Goal: Browse casually

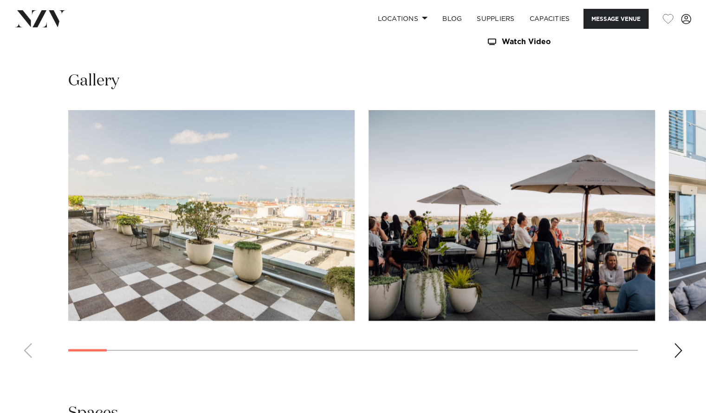
scroll to position [845, 0]
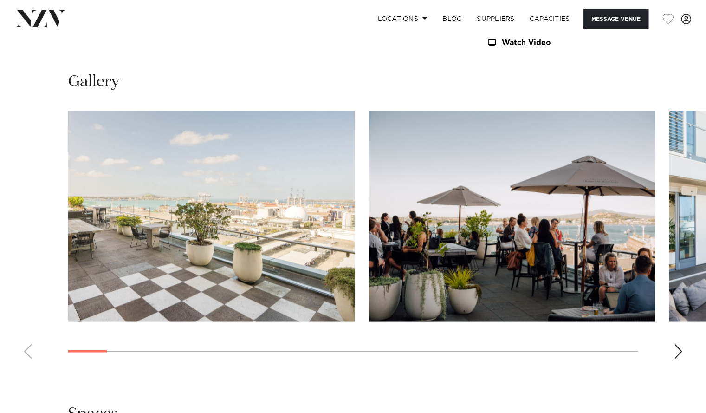
click at [677, 351] on div "Next slide" at bounding box center [678, 351] width 9 height 15
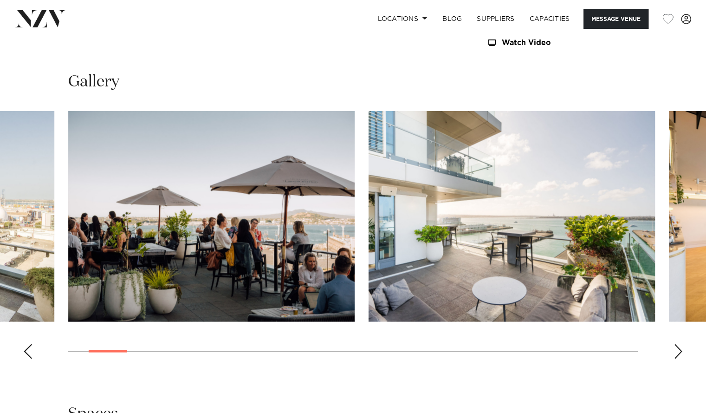
click at [677, 351] on div "Next slide" at bounding box center [678, 351] width 9 height 15
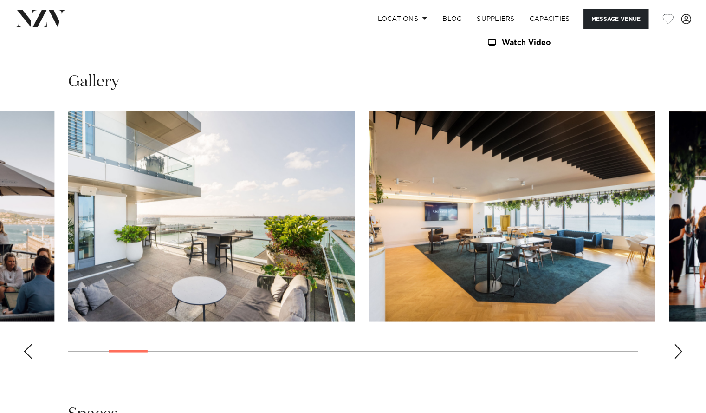
click at [677, 351] on div "Next slide" at bounding box center [678, 351] width 9 height 15
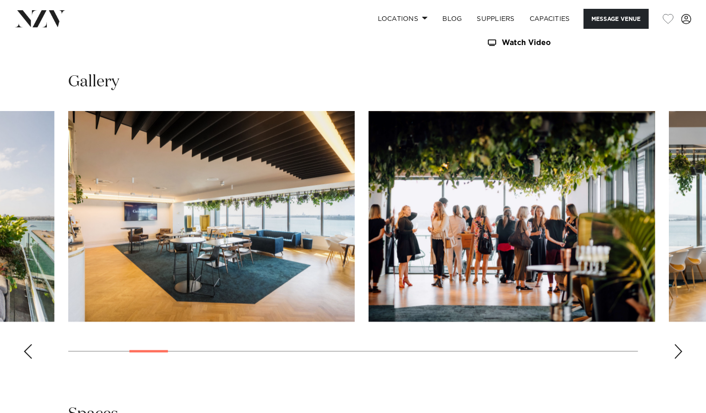
click at [677, 351] on div "Next slide" at bounding box center [678, 351] width 9 height 15
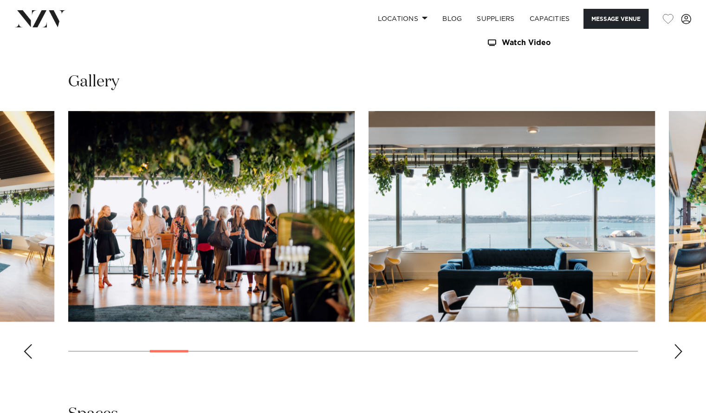
click at [677, 351] on div "Next slide" at bounding box center [678, 351] width 9 height 15
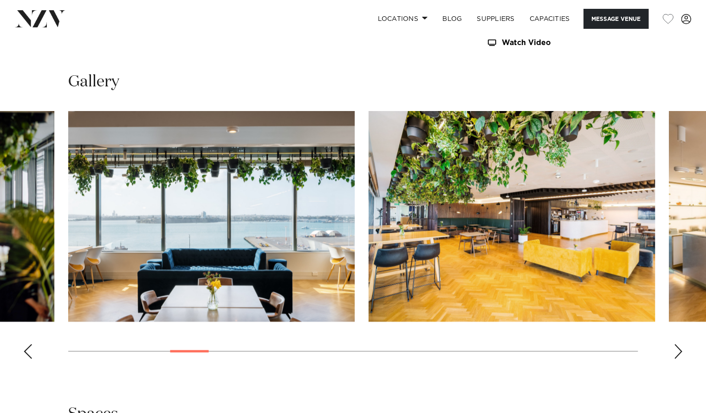
click at [677, 351] on div "Next slide" at bounding box center [678, 351] width 9 height 15
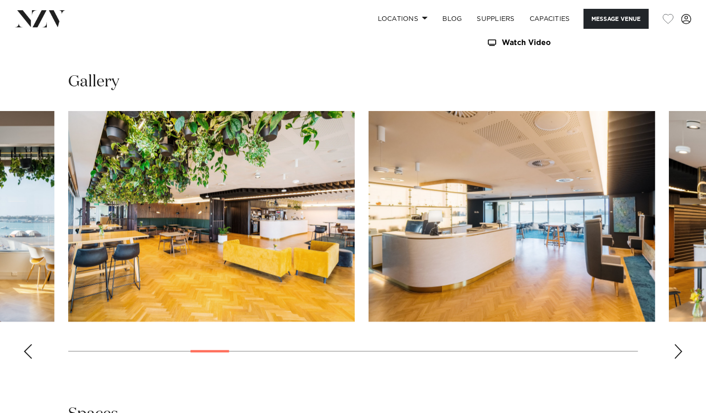
click at [677, 351] on div "Next slide" at bounding box center [678, 351] width 9 height 15
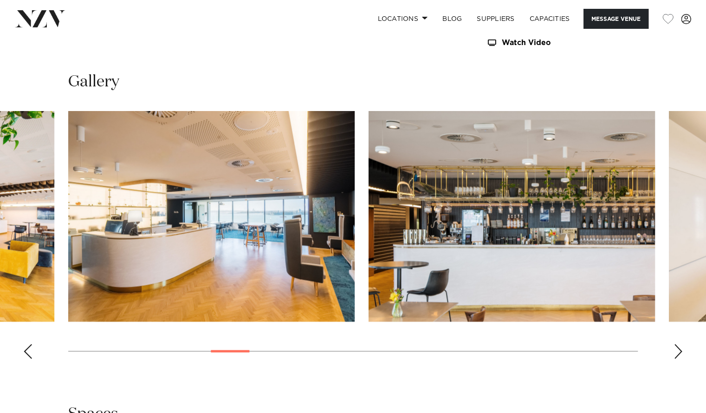
click at [677, 351] on div "Next slide" at bounding box center [678, 351] width 9 height 15
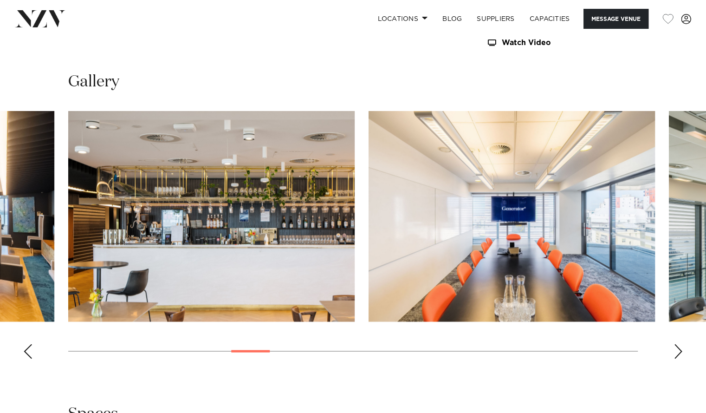
click at [677, 351] on div "Next slide" at bounding box center [678, 351] width 9 height 15
